Goal: Transaction & Acquisition: Purchase product/service

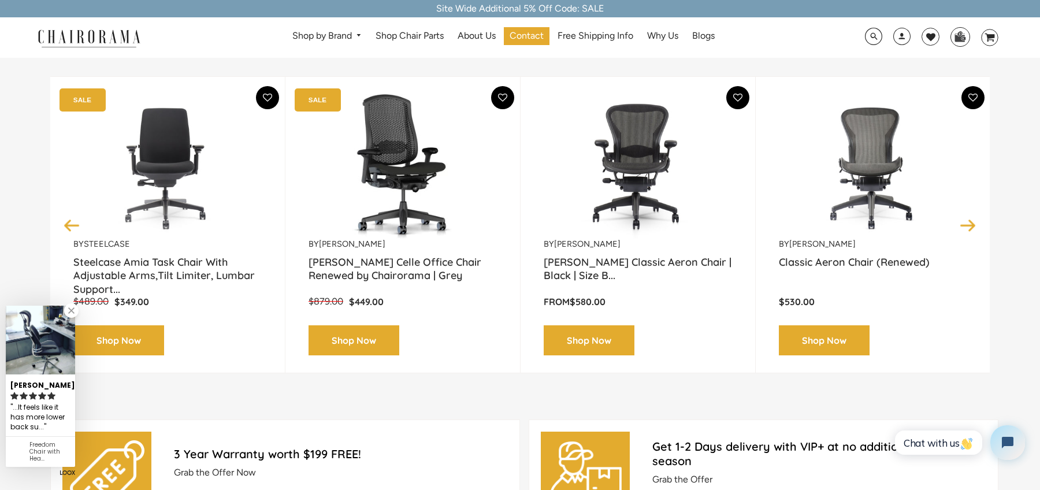
scroll to position [157, 0]
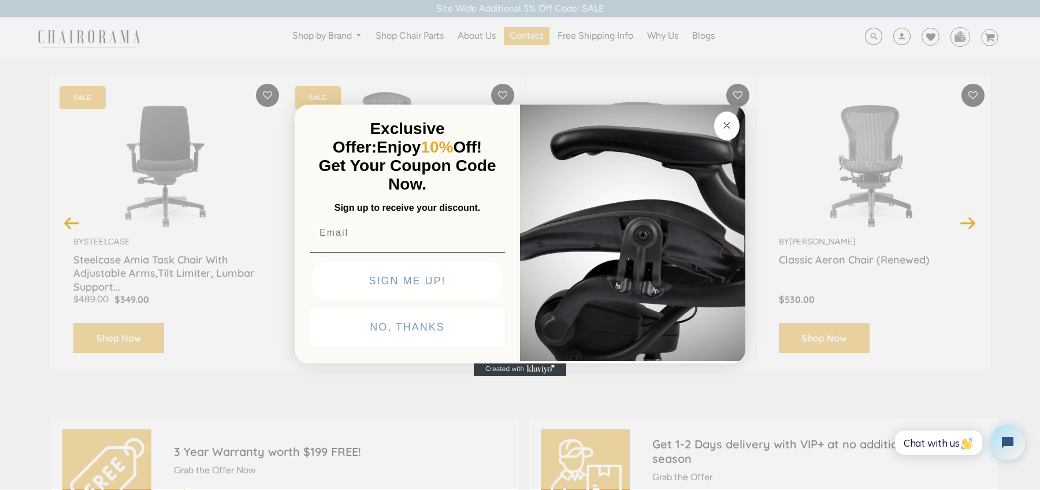
click at [727, 122] on circle "Close dialog" at bounding box center [726, 125] width 13 height 13
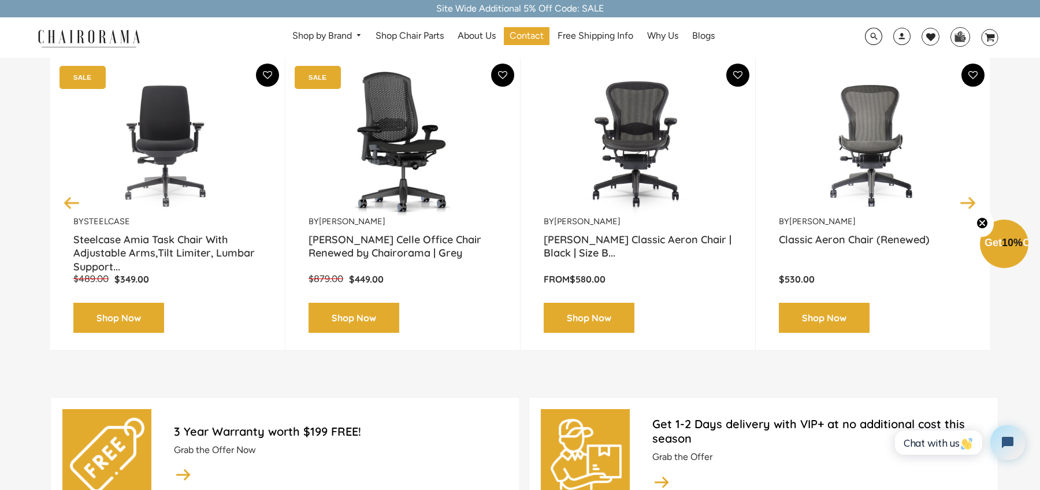
scroll to position [178, 0]
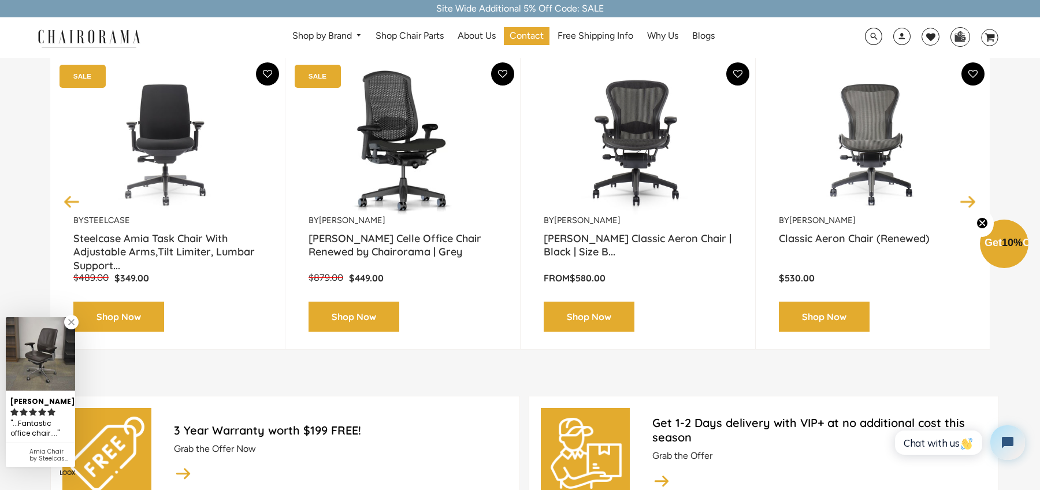
click at [599, 319] on link "Shop Now" at bounding box center [589, 317] width 91 height 31
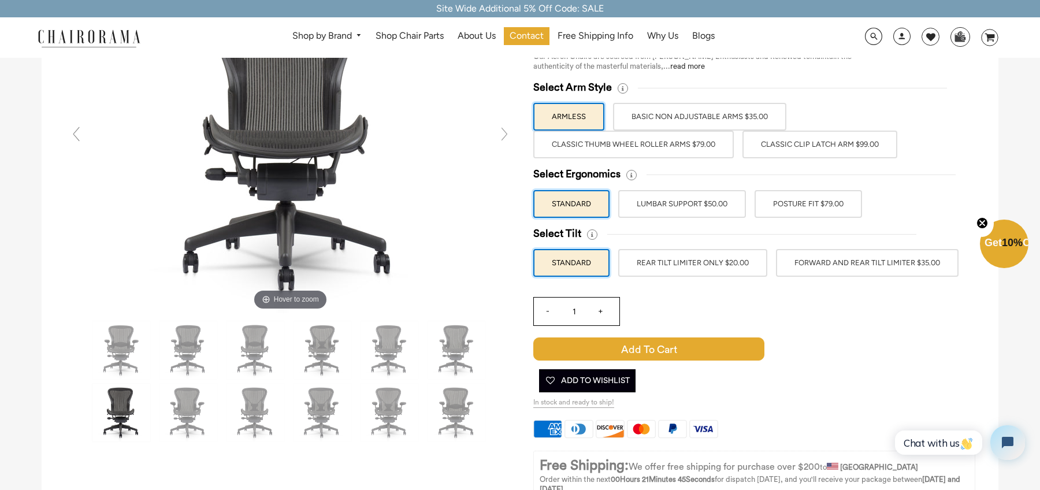
scroll to position [148, 0]
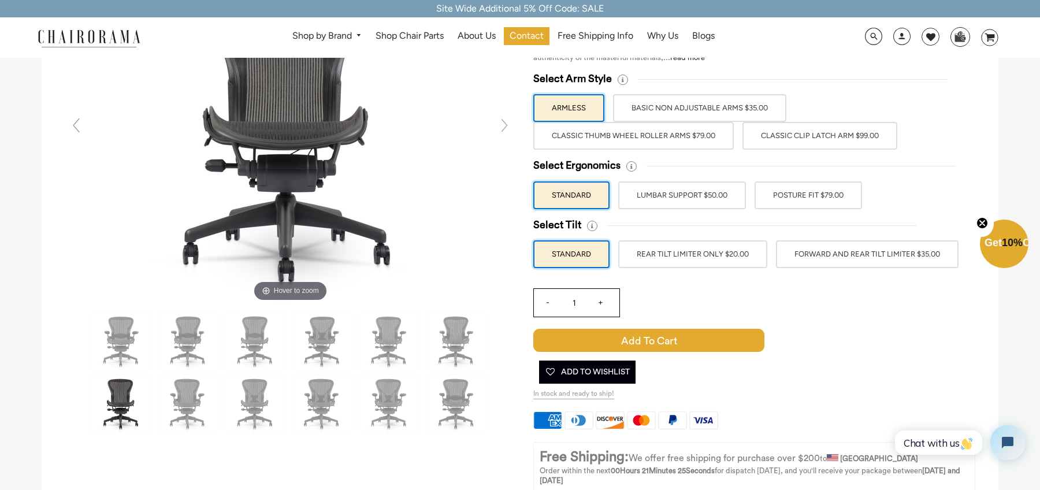
click at [671, 195] on label "LUMBAR SUPPORT $50.00" at bounding box center [682, 195] width 128 height 28
click at [0, 0] on input "LUMBAR SUPPORT $50.00" at bounding box center [0, 0] width 0 height 0
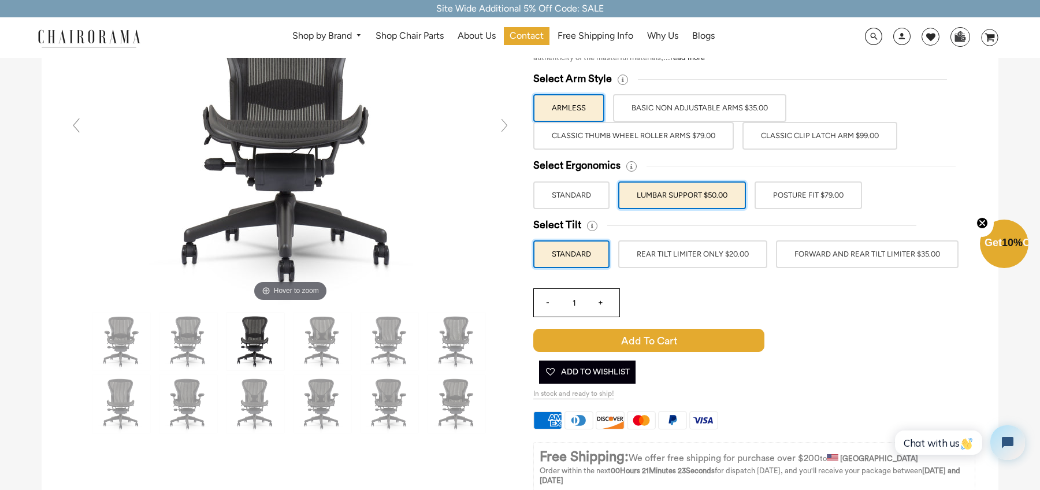
click at [671, 195] on label "LUMBAR SUPPORT $50.00" at bounding box center [682, 195] width 128 height 28
click at [0, 0] on input "LUMBAR SUPPORT $50.00" at bounding box center [0, 0] width 0 height 0
click at [801, 194] on label "POSTURE FIT $79.00" at bounding box center [807, 195] width 107 height 28
click at [0, 0] on input "POSTURE FIT $79.00" at bounding box center [0, 0] width 0 height 0
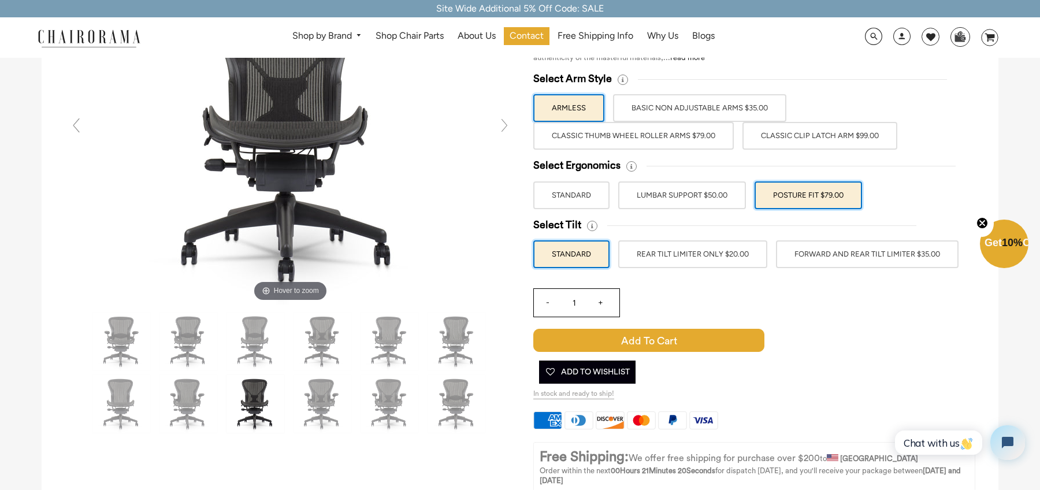
click at [663, 192] on label "LUMBAR SUPPORT $50.00" at bounding box center [682, 195] width 128 height 28
click at [0, 0] on input "LUMBAR SUPPORT $50.00" at bounding box center [0, 0] width 0 height 0
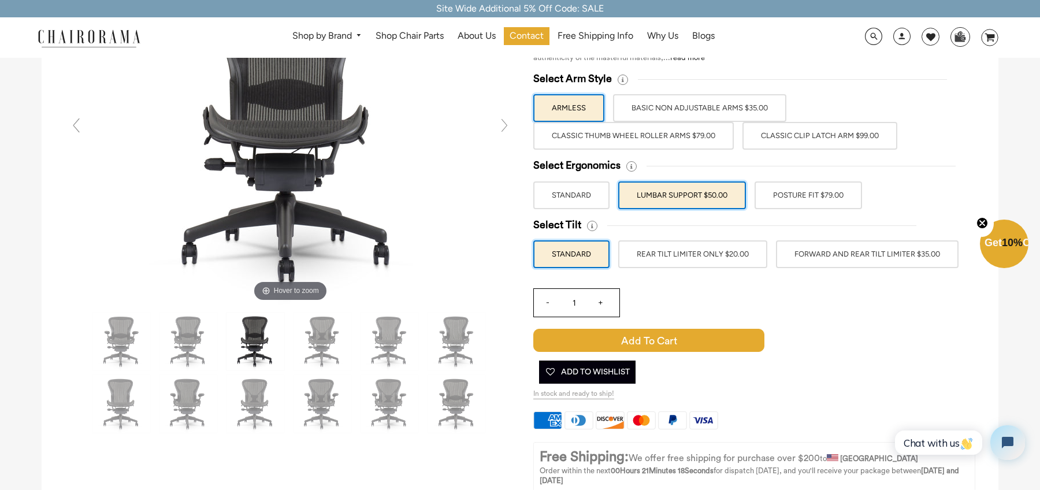
click at [827, 133] on label "Classic Clip Latch Arm $99.00" at bounding box center [819, 136] width 155 height 28
click at [0, 0] on input "Classic Clip Latch Arm $99.00" at bounding box center [0, 0] width 0 height 0
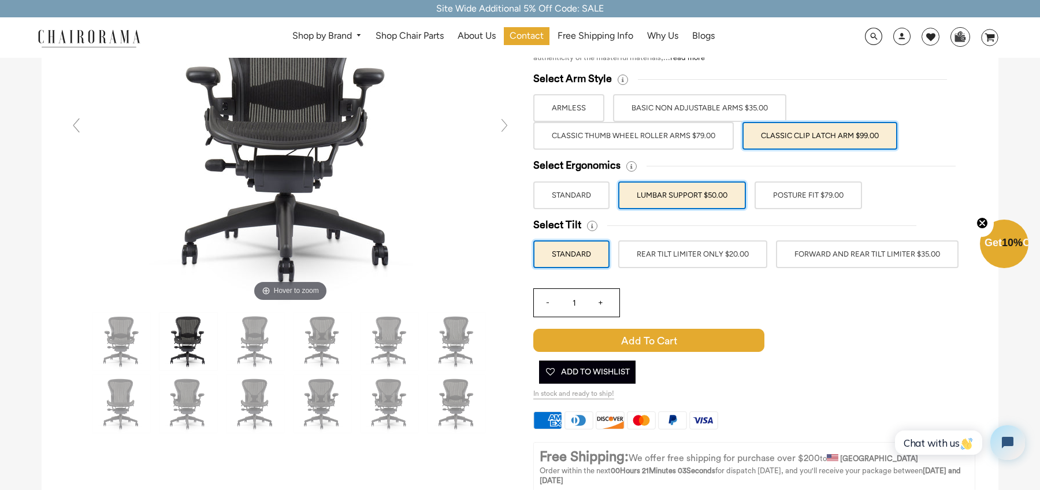
click at [831, 256] on label "FORWARD AND REAR TILT LIMITER $35.00" at bounding box center [867, 254] width 183 height 28
click at [0, 0] on input "FORWARD AND REAR TILT LIMITER $35.00" at bounding box center [0, 0] width 0 height 0
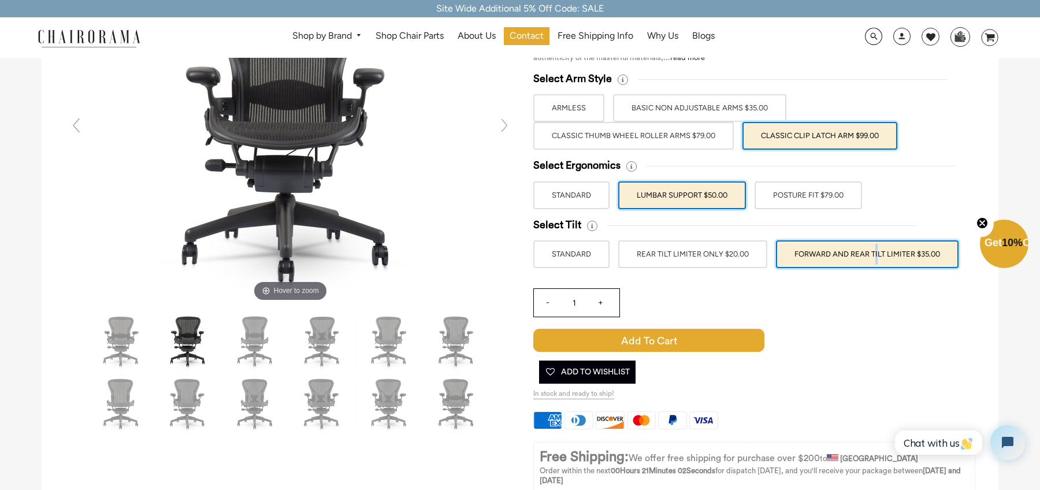
click at [831, 256] on label "FORWARD AND REAR TILT LIMITER $35.00" at bounding box center [867, 254] width 183 height 28
click at [0, 0] on input "FORWARD AND REAR TILT LIMITER $35.00" at bounding box center [0, 0] width 0 height 0
click at [849, 251] on label "FORWARD AND REAR TILT LIMITER $35.00" at bounding box center [867, 254] width 183 height 28
click at [0, 0] on input "FORWARD AND REAR TILT LIMITER $35.00" at bounding box center [0, 0] width 0 height 0
click at [849, 251] on label "FORWARD AND REAR TILT LIMITER $35.00" at bounding box center [867, 254] width 183 height 28
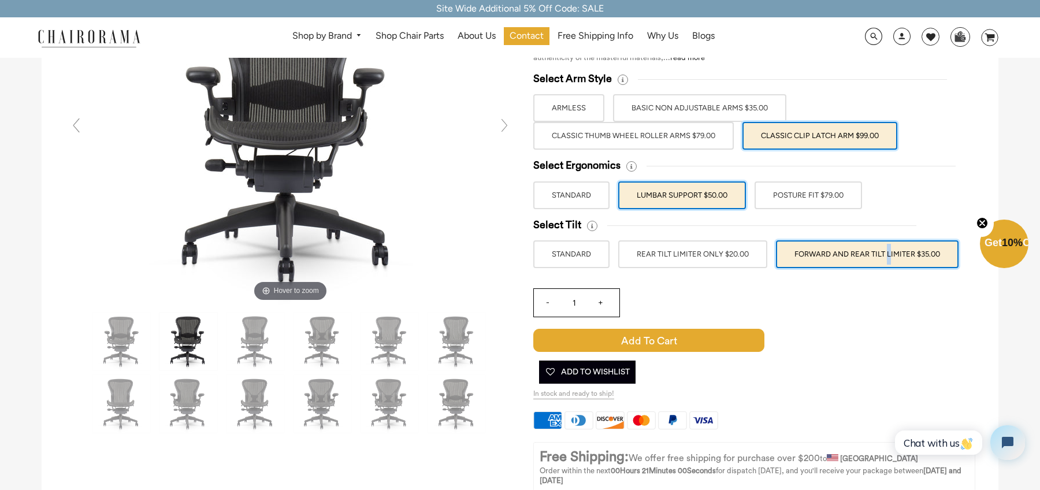
click at [0, 0] on input "FORWARD AND REAR TILT LIMITER $35.00" at bounding box center [0, 0] width 0 height 0
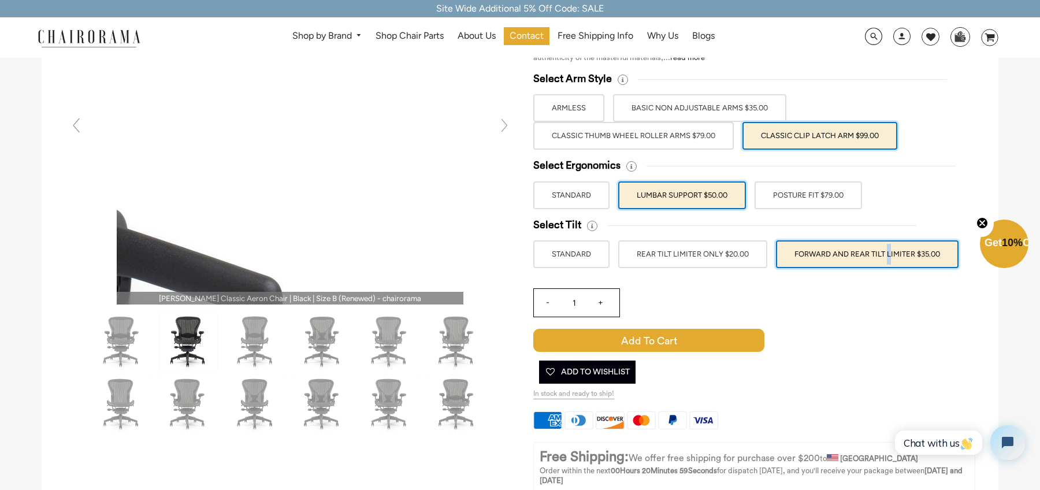
click at [386, 184] on img at bounding box center [290, 131] width 347 height 347
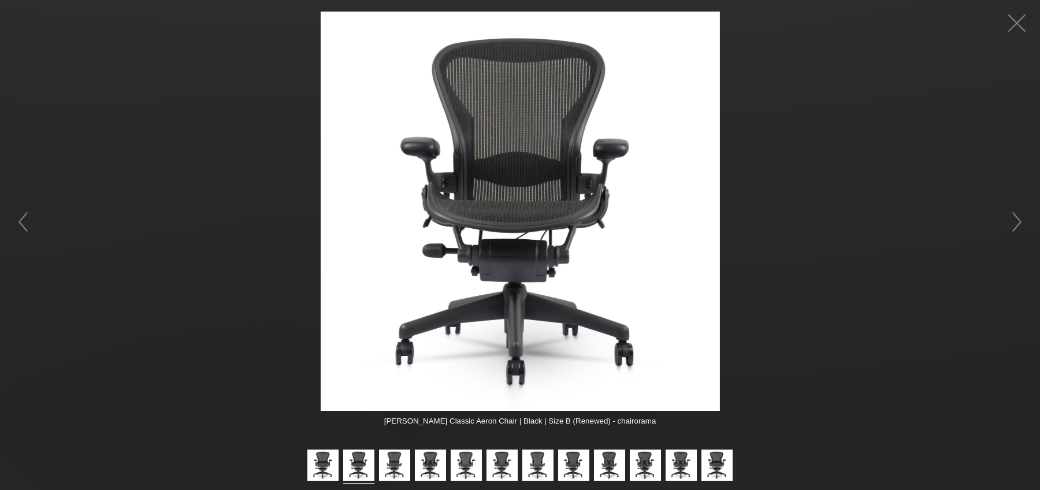
click at [662, 217] on img at bounding box center [520, 211] width 399 height 399
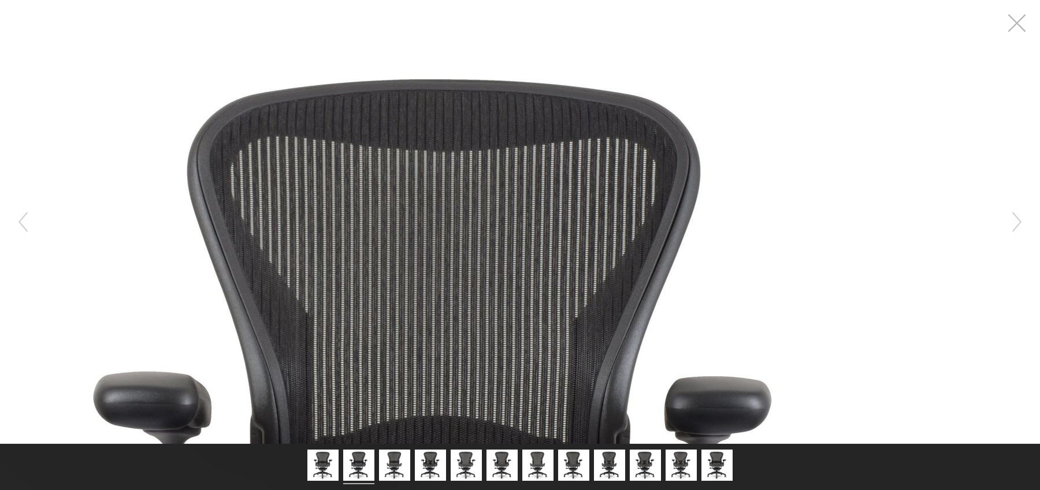
click at [1019, 17] on button "button" at bounding box center [1016, 23] width 35 height 35
